Goal: Information Seeking & Learning: Learn about a topic

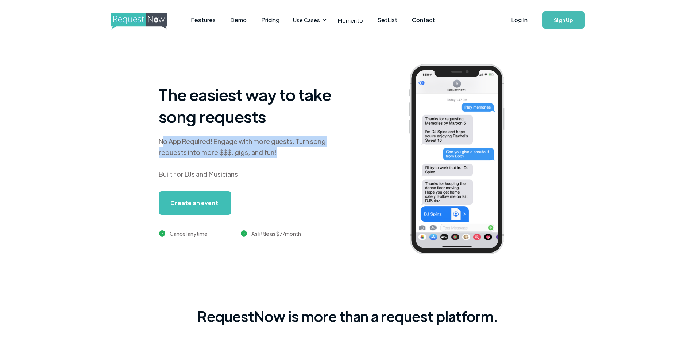
drag, startPoint x: 174, startPoint y: 140, endPoint x: 278, endPoint y: 162, distance: 105.6
click at [278, 162] on div "No App Required! Engage with more guests. Turn song requests into more $$$, gig…" at bounding box center [250, 158] width 182 height 44
click at [310, 151] on div "No App Required! Engage with more guests. Turn song requests into more $$$, gig…" at bounding box center [250, 158] width 182 height 44
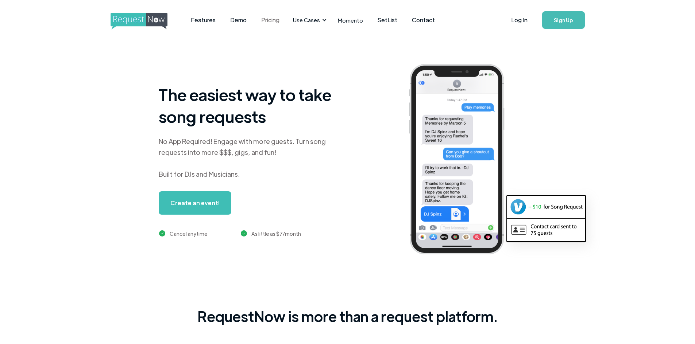
click at [262, 20] on link "Pricing" at bounding box center [270, 20] width 33 height 23
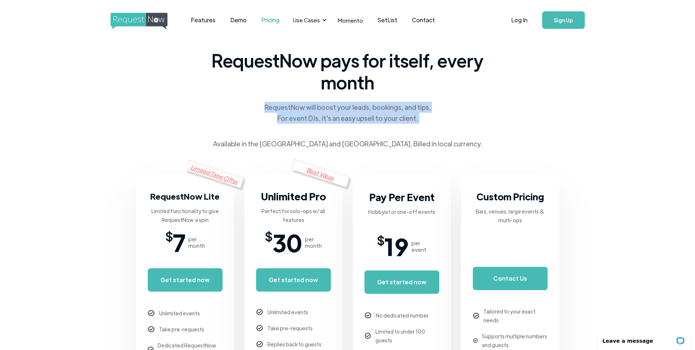
drag, startPoint x: 435, startPoint y: 132, endPoint x: 263, endPoint y: 105, distance: 174.7
click at [263, 105] on div "RequestNow pays for itself, every month RequestNow will boost your leads, booki…" at bounding box center [347, 99] width 277 height 100
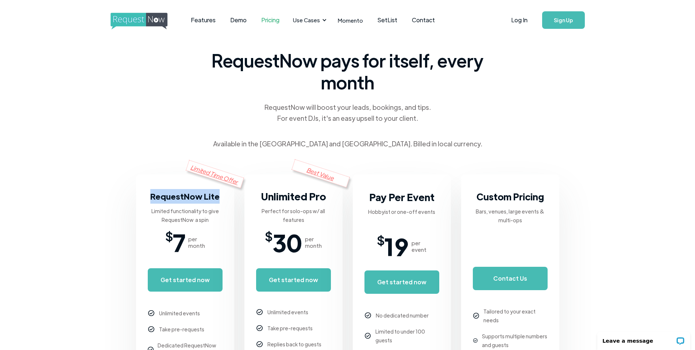
drag, startPoint x: 146, startPoint y: 194, endPoint x: 217, endPoint y: 202, distance: 71.2
click at [217, 202] on div "Limited Time Offer RequestNow Lite Limited functionality to give RequestNow a s…" at bounding box center [185, 305] width 98 height 263
click at [217, 202] on h3 "RequestNow Lite" at bounding box center [184, 196] width 69 height 15
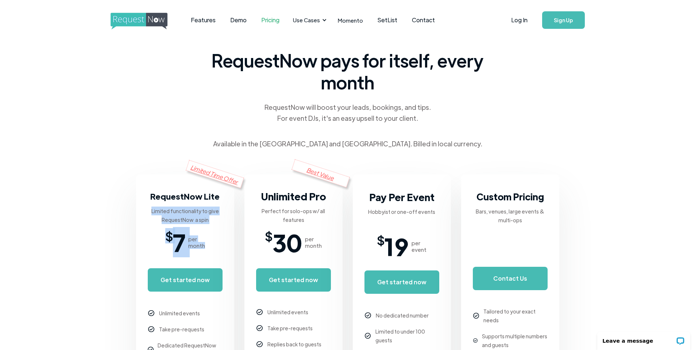
drag, startPoint x: 205, startPoint y: 245, endPoint x: 146, endPoint y: 228, distance: 61.4
click at [146, 228] on div "Limited Time Offer RequestNow Lite Chat about it Limited functionality to give …" at bounding box center [185, 305] width 98 height 263
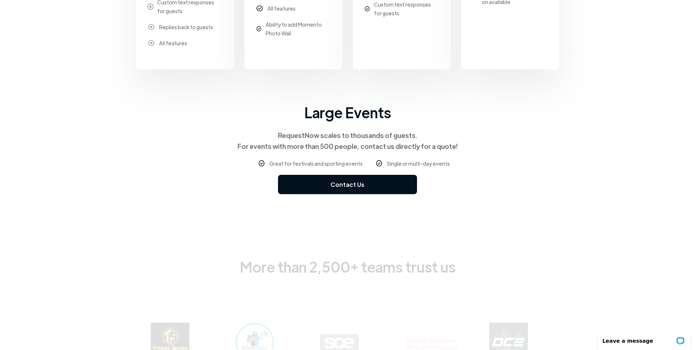
scroll to position [394, 0]
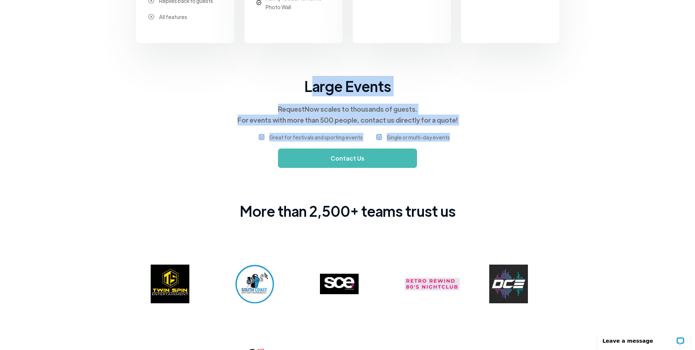
drag, startPoint x: 311, startPoint y: 84, endPoint x: 463, endPoint y: 138, distance: 161.3
click at [463, 138] on div "Large Events RequestNow scales to thousands of guests. For events with more tha…" at bounding box center [347, 122] width 695 height 92
click at [463, 132] on div "Great for festivals and sporting events Single or multi-day events" at bounding box center [347, 136] width 695 height 23
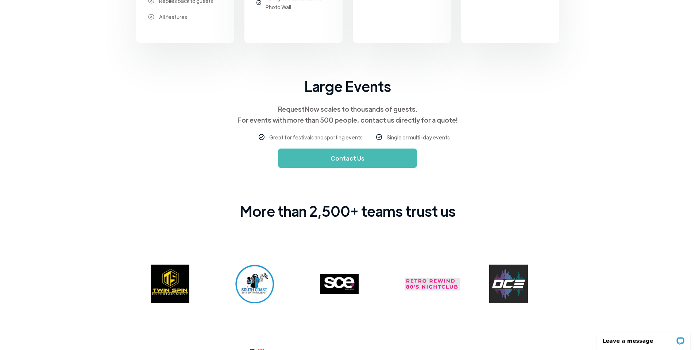
click at [465, 128] on div "Great for festivals and sporting events Single or multi-day events" at bounding box center [347, 136] width 695 height 23
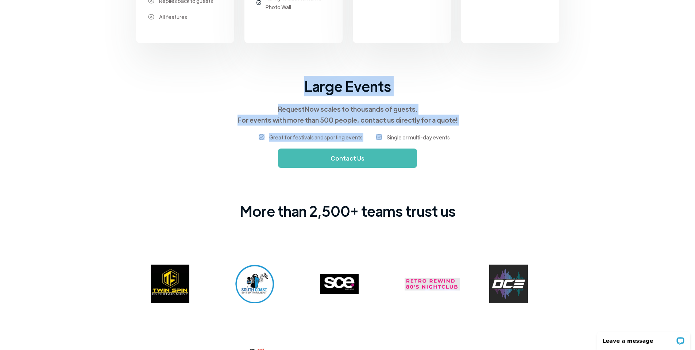
drag, startPoint x: 460, startPoint y: 130, endPoint x: 299, endPoint y: 88, distance: 165.9
click at [299, 88] on div "Large Events RequestNow scales to thousands of guests. For events with more tha…" at bounding box center [347, 122] width 695 height 92
click at [299, 88] on div "Large Events" at bounding box center [347, 86] width 695 height 20
drag, startPoint x: 303, startPoint y: 84, endPoint x: 461, endPoint y: 135, distance: 166.0
click at [461, 135] on div "Large Events RequestNow scales to thousands of guests. For events with more tha…" at bounding box center [347, 122] width 695 height 92
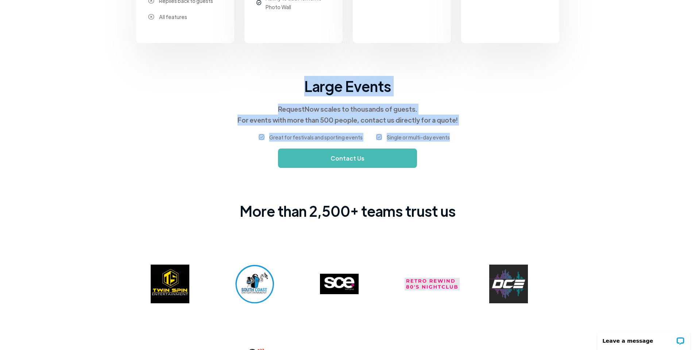
click at [342, 79] on div "Large Events" at bounding box center [347, 86] width 695 height 20
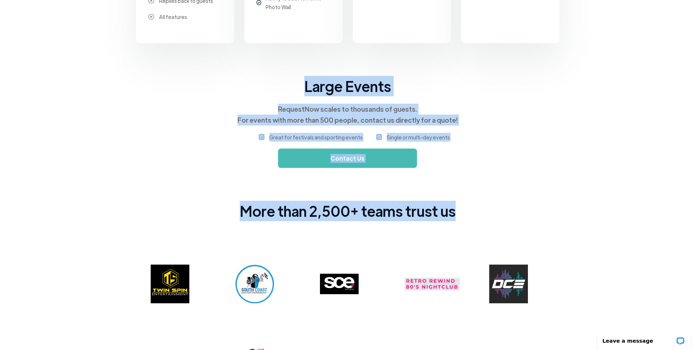
drag, startPoint x: 300, startPoint y: 84, endPoint x: 466, endPoint y: 210, distance: 208.7
click at [466, 210] on body "Features Demo Pricing Use Cases Wedding + Private Events Karaoke DJs Bar/Club &…" at bounding box center [347, 50] width 695 height 889
click at [292, 105] on div "RequestNow scales to thousands of guests. For events with more than 500 people,…" at bounding box center [347, 115] width 695 height 22
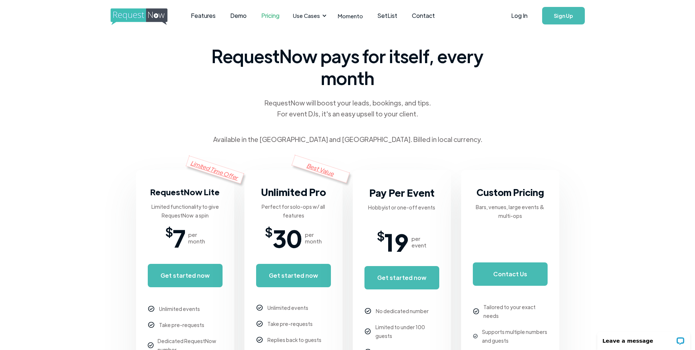
scroll to position [0, 0]
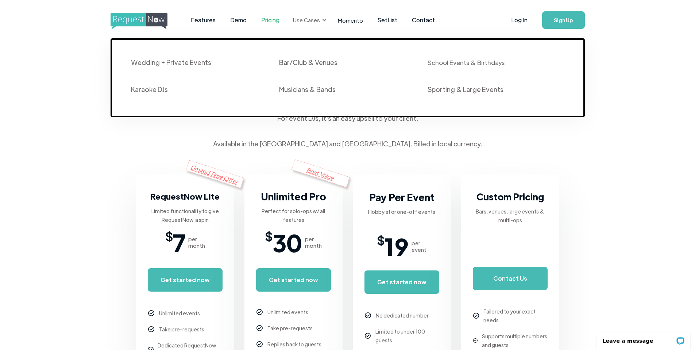
click at [322, 19] on div at bounding box center [324, 20] width 5 height 5
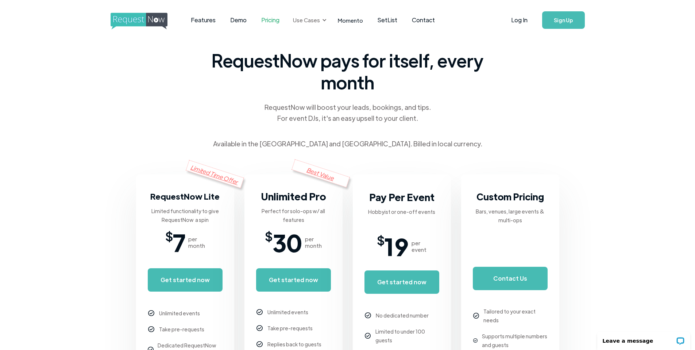
click at [322, 19] on div at bounding box center [324, 20] width 5 height 5
click at [352, 21] on link "Momento" at bounding box center [350, 20] width 40 height 22
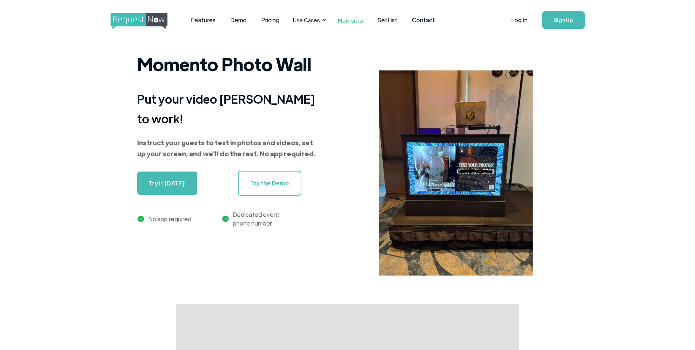
click at [379, 22] on link "SetList" at bounding box center [387, 20] width 34 height 23
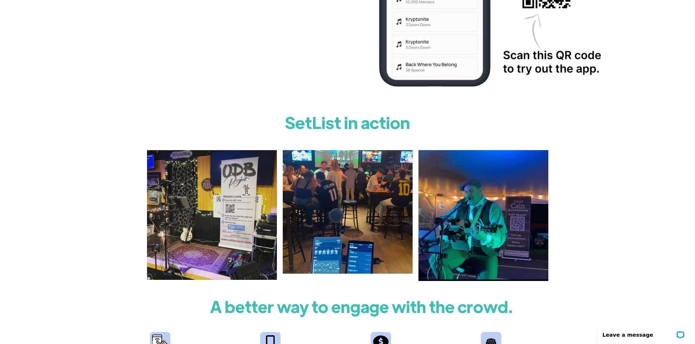
scroll to position [263, 0]
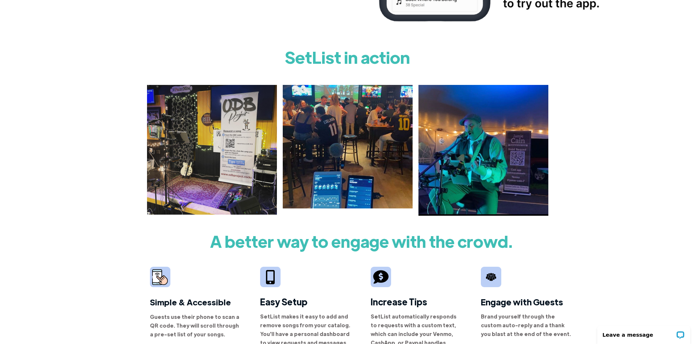
click at [190, 131] on img at bounding box center [212, 150] width 130 height 130
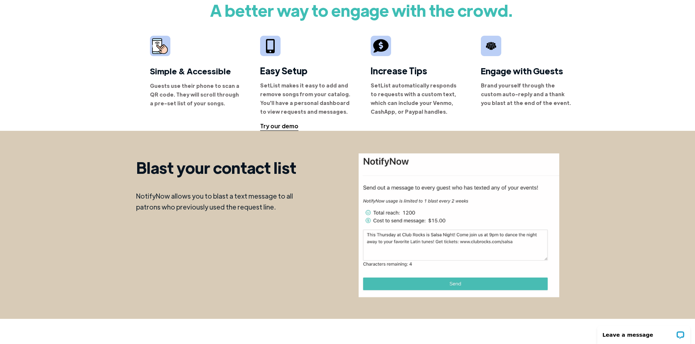
scroll to position [525, 0]
